Goal: Navigation & Orientation: Find specific page/section

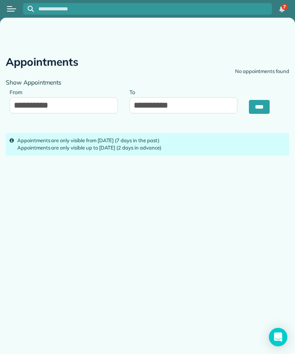
click at [15, 7] on button "Open menu" at bounding box center [11, 9] width 9 height 8
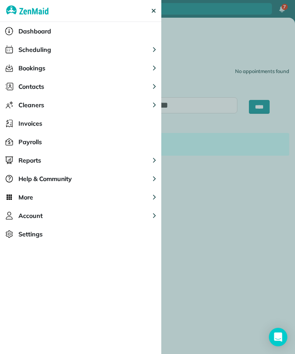
click at [9, 8] on img "Main navigation" at bounding box center [27, 11] width 42 height 22
click at [50, 47] on span "Scheduling" at bounding box center [34, 49] width 33 height 9
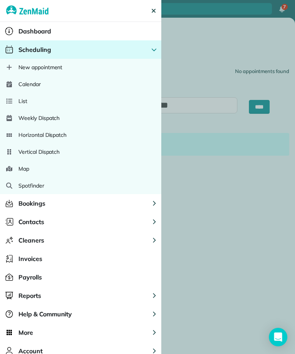
click at [60, 84] on div "Calendar" at bounding box center [80, 84] width 161 height 17
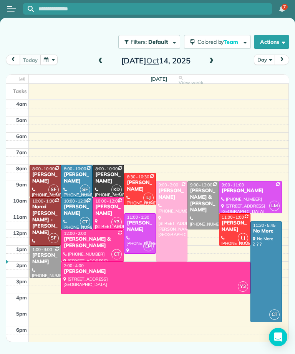
scroll to position [4, 0]
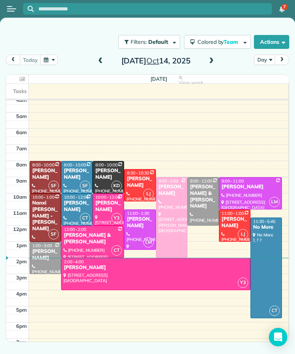
click at [209, 65] on span at bounding box center [211, 61] width 8 height 12
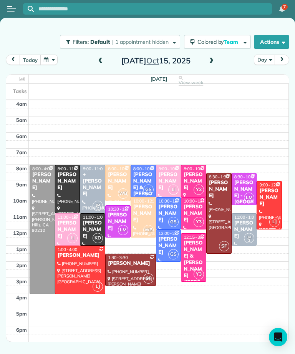
scroll to position [0, 0]
click at [211, 58] on span at bounding box center [211, 61] width 8 height 7
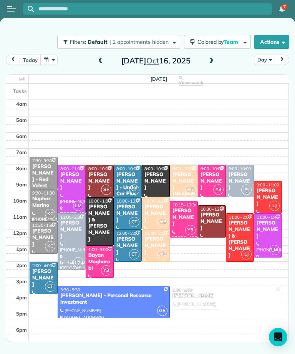
click at [103, 64] on span at bounding box center [100, 61] width 8 height 7
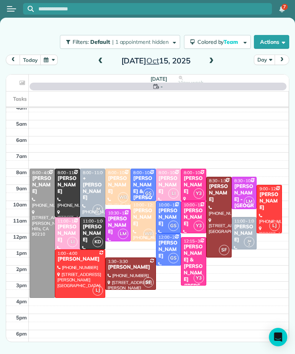
scroll to position [4, 0]
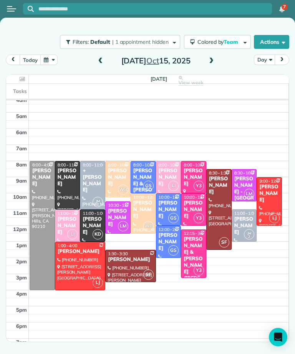
click at [88, 217] on div "Ciara Cambell" at bounding box center [92, 226] width 21 height 20
